Goal: Task Accomplishment & Management: Use online tool/utility

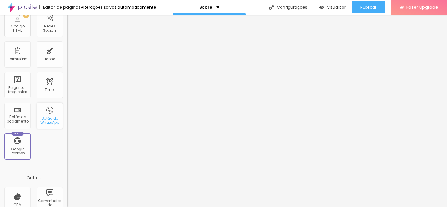
scroll to position [129, 0]
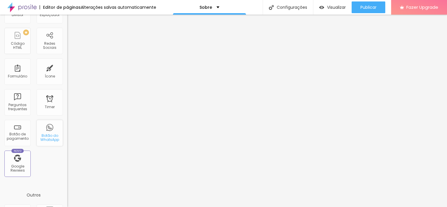
click at [42, 135] on div "Botão do WhatsApp" at bounding box center [49, 138] width 23 height 8
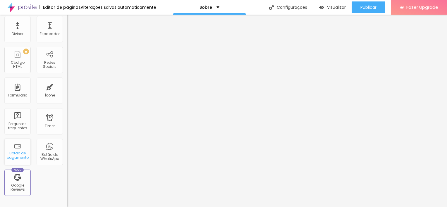
scroll to position [100, 0]
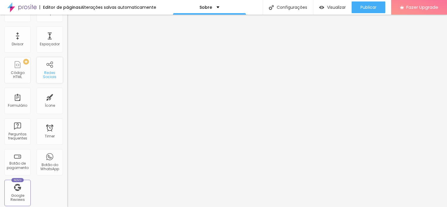
click at [54, 71] on div "Redes Sociais" at bounding box center [49, 75] width 23 height 8
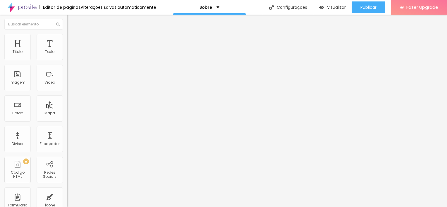
click at [67, 19] on button "Editar Seção" at bounding box center [100, 21] width 67 height 13
click at [24, 107] on div "Botão" at bounding box center [17, 108] width 26 height 26
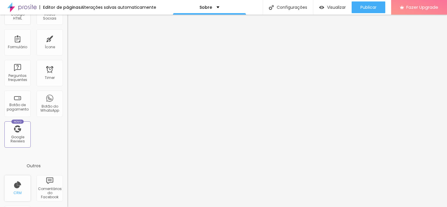
scroll to position [187, 0]
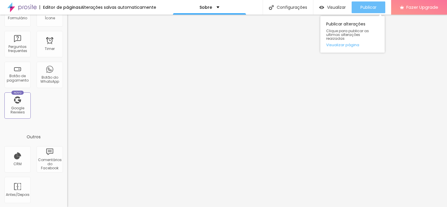
click at [369, 7] on span "Publicar" at bounding box center [368, 7] width 16 height 5
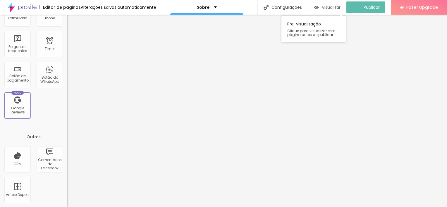
click at [327, 5] on span "Visualizar" at bounding box center [331, 7] width 19 height 5
